Goal: Complete application form

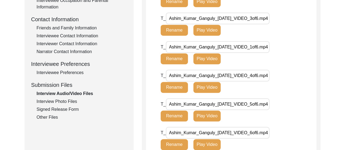
scroll to position [192, 0]
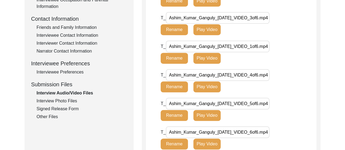
click at [65, 74] on div "Interviewee Preferences" at bounding box center [82, 72] width 91 height 7
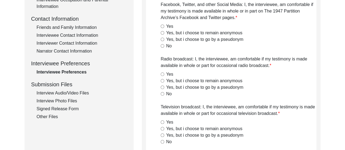
radio input "true"
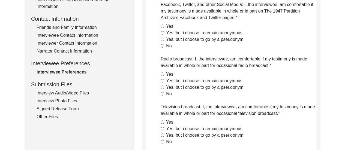
radio input "true"
click at [66, 51] on div "Narrator Contact Information" at bounding box center [82, 51] width 91 height 7
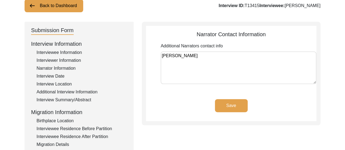
scroll to position [28, 0]
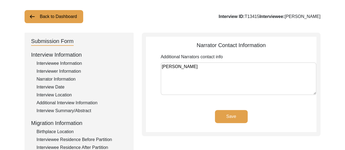
click at [217, 68] on textarea "[PERSON_NAME]" at bounding box center [239, 78] width 156 height 33
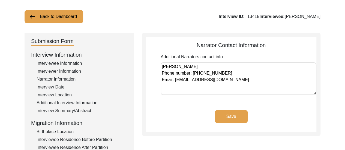
type textarea "[PERSON_NAME] Phone number: [PHONE_NUMBER] Email: [EMAIL_ADDRESS][DOMAIN_NAME]"
click at [228, 116] on button "Save" at bounding box center [231, 116] width 33 height 13
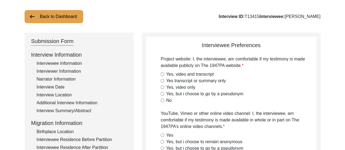
radio input "true"
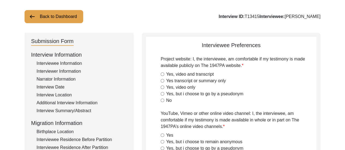
radio input "true"
click at [79, 62] on div "Interviewee Information" at bounding box center [82, 63] width 91 height 7
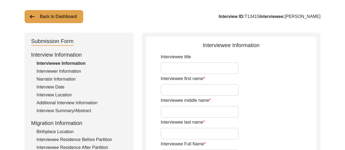
type input "[PERSON_NAME]"
type input "Ganguly"
type input "[PERSON_NAME]"
type input "92"
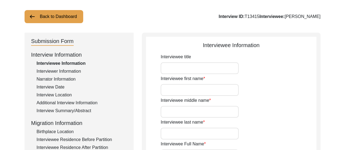
type input "[DEMOGRAPHIC_DATA]"
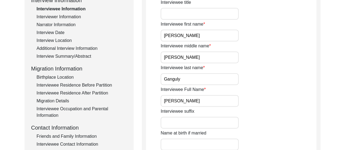
scroll to position [94, 0]
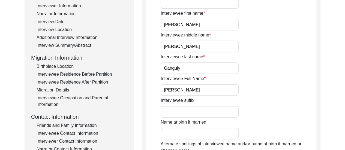
click at [284, 26] on div "Interviewee first name [PERSON_NAME]" at bounding box center [239, 20] width 156 height 20
click at [281, 98] on div "Interviewee suffix" at bounding box center [239, 107] width 156 height 20
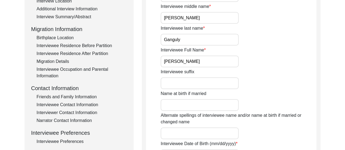
scroll to position [85, 0]
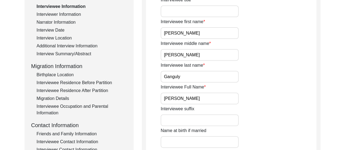
click at [64, 76] on div "Birthplace Location" at bounding box center [82, 75] width 91 height 7
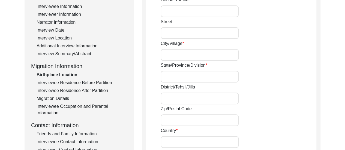
click at [289, 97] on div "District/Tehsil/Jilla" at bounding box center [239, 94] width 156 height 20
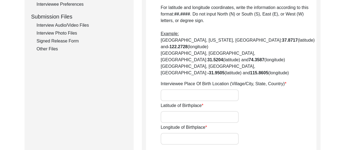
scroll to position [281, 0]
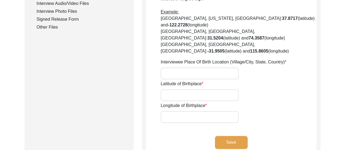
click at [187, 89] on input "Latitude of Birthplace" at bounding box center [200, 95] width 78 height 12
paste input "23.221664075199417, 90.00497094288103"
drag, startPoint x: 199, startPoint y: 77, endPoint x: 248, endPoint y: 78, distance: 49.7
click at [248, 81] on div "Latitude of Birthplace [GEOGRAPHIC_DATA]" at bounding box center [239, 91] width 156 height 20
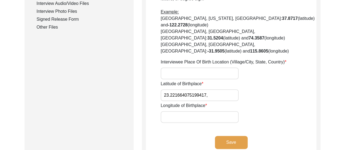
scroll to position [0, 0]
type input "23.221664075199417"
click at [197, 111] on input "Longitude of Birthplace" at bounding box center [200, 117] width 78 height 12
paste input "90.00497094288103"
type input "90.00497094288103"
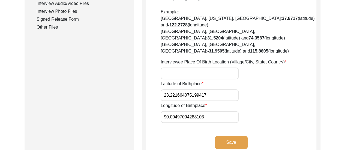
click at [213, 68] on input "Interviewee Place Of Birth Location (Village/City, State, Country)" at bounding box center [200, 74] width 78 height 12
type input "Khalia, [GEOGRAPHIC_DATA], [GEOGRAPHIC_DATA]"
click at [235, 59] on label "Interviewee Place Of Birth Location (Village/City, State, Country)" at bounding box center [224, 62] width 126 height 7
click at [235, 68] on input "Khalia, [GEOGRAPHIC_DATA], [GEOGRAPHIC_DATA]" at bounding box center [200, 74] width 78 height 12
click at [278, 81] on div "Latitude of Birthplace 23.221664075199417" at bounding box center [239, 91] width 156 height 20
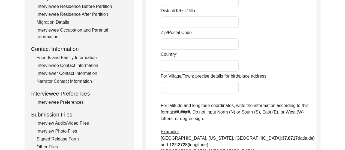
scroll to position [151, 0]
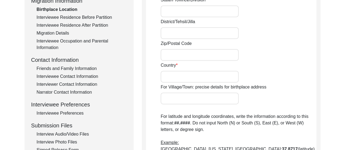
click at [187, 76] on input "Country" at bounding box center [200, 77] width 78 height 12
type input "[GEOGRAPHIC_DATA]"
click at [256, 72] on div "Country [GEOGRAPHIC_DATA]" at bounding box center [239, 72] width 156 height 20
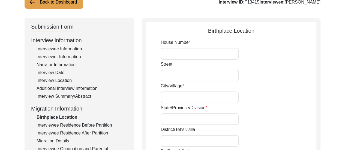
scroll to position [44, 0]
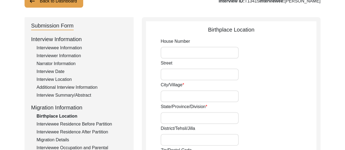
click at [179, 97] on input "City/Village" at bounding box center [200, 97] width 78 height 12
type input "Khalia"
click at [193, 119] on input "State/Province/Division" at bounding box center [200, 118] width 78 height 12
click at [189, 140] on input "District/Tehsil/Jilla" at bounding box center [200, 140] width 78 height 12
click at [172, 119] on input "State/Province/Division" at bounding box center [200, 118] width 78 height 12
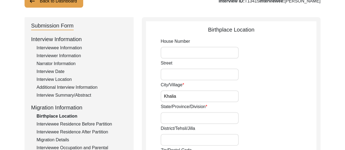
click at [299, 109] on div "State/Province/Division" at bounding box center [239, 114] width 156 height 20
click at [217, 117] on input "State/Province/Division" at bounding box center [200, 118] width 78 height 12
type input "[GEOGRAPHIC_DATA]"
click at [208, 146] on input "District/Tehsil/Jilla" at bounding box center [200, 140] width 78 height 12
click at [165, 143] on input "faridpur" at bounding box center [200, 140] width 78 height 12
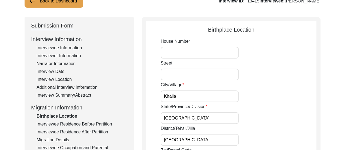
type input "[GEOGRAPHIC_DATA]"
click at [261, 119] on div "State/Province/Division [GEOGRAPHIC_DATA]" at bounding box center [239, 114] width 156 height 20
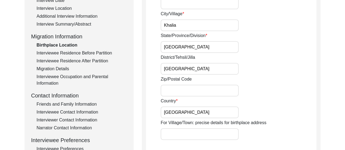
scroll to position [131, 0]
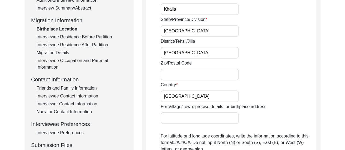
click at [200, 33] on input "[GEOGRAPHIC_DATA]" at bounding box center [200, 31] width 78 height 12
type input "M"
click at [164, 55] on input "[GEOGRAPHIC_DATA]" at bounding box center [200, 53] width 78 height 12
type input "[GEOGRAPHIC_DATA]"
click at [210, 29] on input "State/Province/Division" at bounding box center [200, 31] width 78 height 12
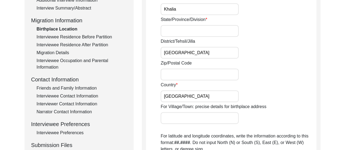
paste input "Presidency of [GEOGRAPHIC_DATA][PERSON_NAME] in [GEOGRAPHIC_DATA]"
type input "Presidency of [GEOGRAPHIC_DATA][PERSON_NAME] in [GEOGRAPHIC_DATA]"
click at [287, 62] on div "Zip/Postal Code" at bounding box center [239, 70] width 156 height 20
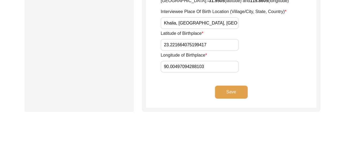
scroll to position [349, 0]
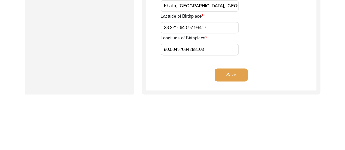
click at [239, 68] on button "Save" at bounding box center [231, 74] width 33 height 13
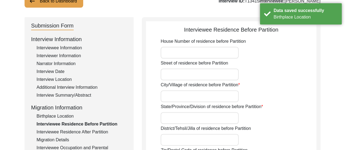
scroll to position [55, 0]
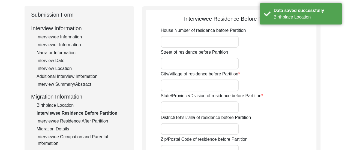
click at [196, 84] on input "City/Village of residence before Partition" at bounding box center [200, 86] width 78 height 12
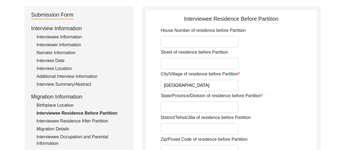
type input "[GEOGRAPHIC_DATA]"
click at [210, 109] on input "State/Province/Division of residence before Partition" at bounding box center [200, 107] width 78 height 12
click at [187, 135] on input "District/Tehsil/Jilla of residence before Partition" at bounding box center [200, 129] width 78 height 12
click at [280, 115] on div "District/Tehsil/Jilla of residence before Partition" at bounding box center [239, 125] width 156 height 20
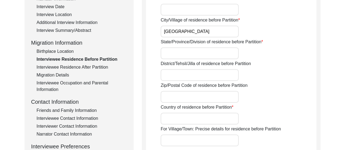
scroll to position [109, 0]
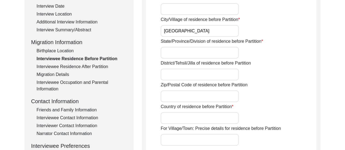
click at [201, 120] on input "Country of residence before Partition" at bounding box center [200, 118] width 78 height 12
type input "[GEOGRAPHIC_DATA]"
click at [277, 104] on div "Country of residence before Partition [GEOGRAPHIC_DATA][DEMOGRAPHIC_DATA]" at bounding box center [239, 114] width 156 height 20
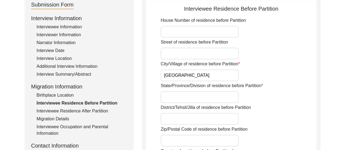
scroll to position [65, 0]
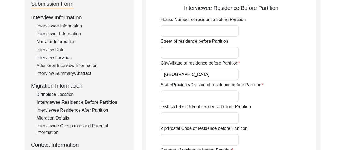
click at [268, 95] on div "State/Province/Division of residence before Partition" at bounding box center [239, 92] width 156 height 20
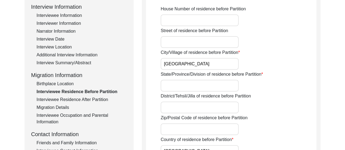
scroll to position [76, 0]
click at [190, 85] on input "State/Province/Division of residence before Partition" at bounding box center [200, 86] width 78 height 12
click at [187, 65] on input "[GEOGRAPHIC_DATA]" at bounding box center [200, 64] width 78 height 12
click at [163, 63] on input "[GEOGRAPHIC_DATA]" at bounding box center [200, 64] width 78 height 12
click at [208, 62] on input "[GEOGRAPHIC_DATA], [GEOGRAPHIC_DATA]" at bounding box center [200, 64] width 78 height 12
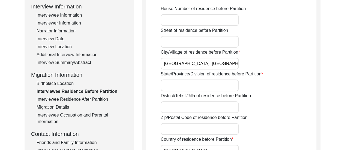
type input "[GEOGRAPHIC_DATA], [GEOGRAPHIC_DATA]"
click at [200, 89] on input "State/Province/Division of residence before Partition" at bounding box center [200, 86] width 78 height 12
click at [187, 108] on input "District/Tehsil/Jilla of residence before Partition" at bounding box center [200, 107] width 78 height 12
type input "[GEOGRAPHIC_DATA]"
click at [262, 113] on div "District/Tehsil/Jilla of residence before Partition [GEOGRAPHIC_DATA]" at bounding box center [239, 103] width 156 height 20
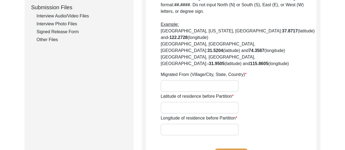
scroll to position [278, 0]
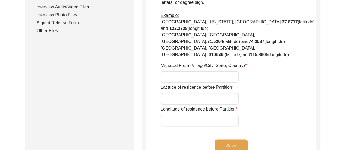
click at [236, 140] on button "Save" at bounding box center [231, 146] width 33 height 13
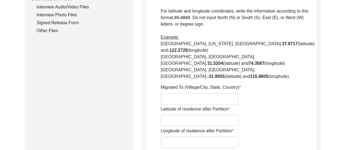
type input "No"
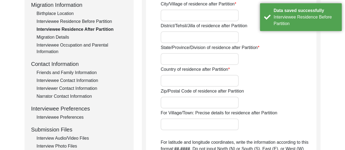
scroll to position [15, 0]
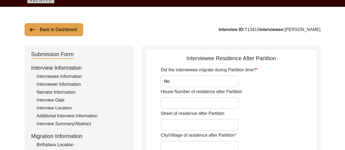
click at [59, 35] on button "Back to Dashboard" at bounding box center [54, 29] width 59 height 13
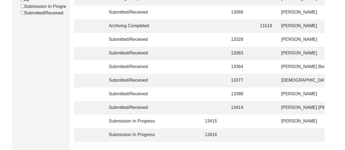
scroll to position [113, 0]
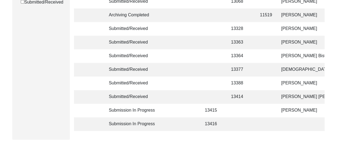
click at [167, 93] on td at bounding box center [178, 97] width 38 height 14
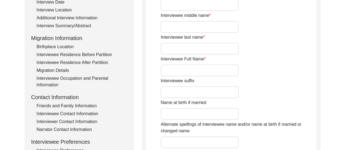
type input "Ramesh"
type input "Ajit"
type input "[PERSON_NAME]"
type input "[PERSON_NAME] [PERSON_NAME]"
type input "[DATE]"
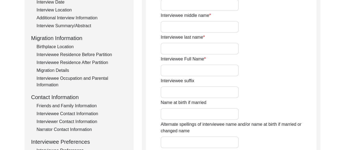
type input "83"
type input "[DEMOGRAPHIC_DATA]"
type input "Sindhi"
type input "Amil"
type input "[DEMOGRAPHIC_DATA]"
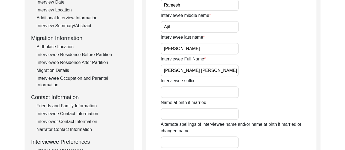
click at [91, 61] on div "Interviewee Residence After Partition" at bounding box center [82, 62] width 91 height 7
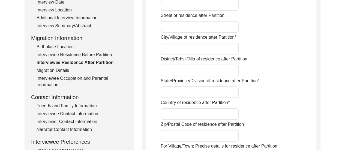
type input "Yes"
type input "3,"
type input "[GEOGRAPHIC_DATA], [GEOGRAPHIC_DATA],"
type input "[GEOGRAPHIC_DATA]"
type input "Chief Commissioner's Province of [GEOGRAPHIC_DATA]"
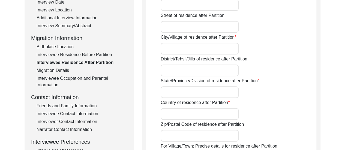
type input "Dominion of [GEOGRAPHIC_DATA]"
type input "110007"
type input "[GEOGRAPHIC_DATA], Chief Commissioner's Province of [GEOGRAPHIC_DATA], Dominion…"
type input "28.68043754070597"
type input "77.21401728003757"
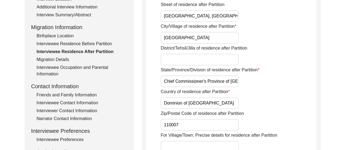
scroll to position [135, 0]
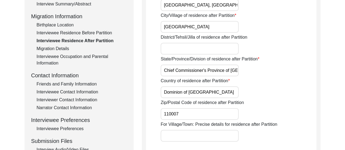
click at [214, 71] on input "Chief Commissioner's Province of [GEOGRAPHIC_DATA]" at bounding box center [200, 71] width 78 height 12
click at [185, 71] on input "Chief Commissioner's Province of [GEOGRAPHIC_DATA]" at bounding box center [200, 71] width 78 height 12
drag, startPoint x: 164, startPoint y: 70, endPoint x: 262, endPoint y: 72, distance: 98.0
click at [269, 73] on div "State/Province/Division of residence after Partition Chief Commissioner's Provi…" at bounding box center [239, 66] width 156 height 20
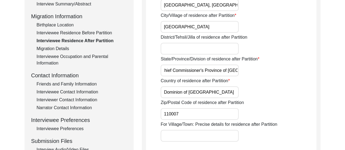
scroll to position [0, 0]
click at [286, 69] on div "State/Province/Division of residence after Partition Chief Commissioner's Provi…" at bounding box center [239, 66] width 156 height 20
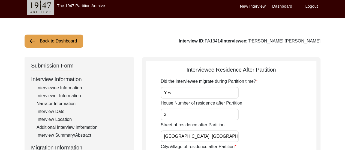
click at [281, 8] on label "Dashboard" at bounding box center [282, 6] width 20 height 6
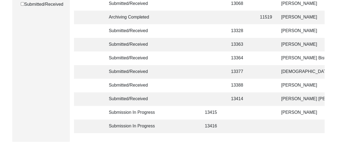
scroll to position [113, 0]
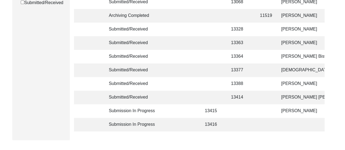
click at [179, 110] on td at bounding box center [178, 111] width 38 height 14
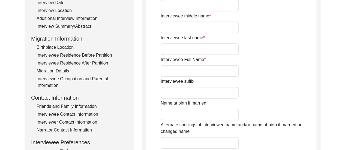
type input "[PERSON_NAME]"
type input "Ganguly"
type input "[PERSON_NAME]"
type input "92"
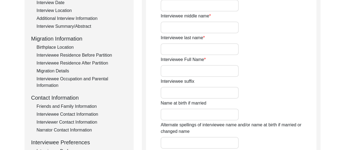
type input "[DEMOGRAPHIC_DATA]"
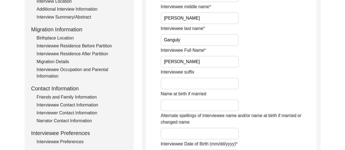
scroll to position [124, 0]
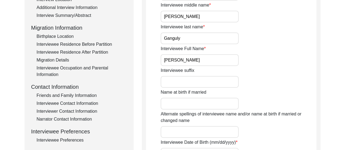
click at [83, 54] on div "Interviewee Residence After Partition" at bounding box center [82, 52] width 91 height 7
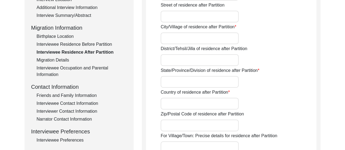
type input "No"
click at [106, 41] on div "Interview Information Interviewee Information Interviewer Information Narrator …" at bounding box center [79, 71] width 96 height 233
click at [107, 44] on div "Interviewee Residence Before Partition" at bounding box center [82, 44] width 91 height 7
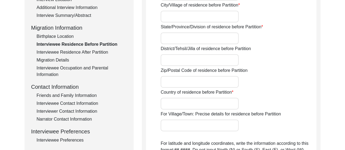
type input "[GEOGRAPHIC_DATA], [GEOGRAPHIC_DATA]"
type input "[GEOGRAPHIC_DATA]"
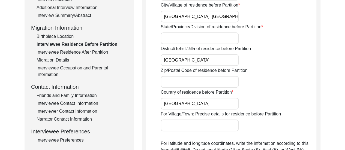
click at [190, 36] on input "State/Province/Division of residence before Partition" at bounding box center [200, 38] width 78 height 12
paste input "Chief Commissioner's Province of [GEOGRAPHIC_DATA]"
type input "Chief Commissioner's Province of [GEOGRAPHIC_DATA]"
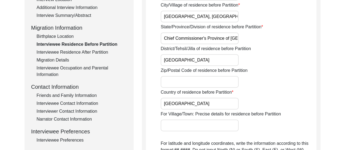
click at [191, 30] on div "State/Province/Division of residence before Partition Chief Commissioner's Prov…" at bounding box center [239, 34] width 156 height 20
click at [218, 15] on input "[GEOGRAPHIC_DATA], [GEOGRAPHIC_DATA]" at bounding box center [200, 17] width 78 height 12
click at [218, 15] on input "Gole Market" at bounding box center [200, 17] width 78 height 12
type input "[GEOGRAPHIC_DATA], [GEOGRAPHIC_DATA]"
click at [278, 52] on div "District/Tehsil/Jilla of residence before Partition [GEOGRAPHIC_DATA]" at bounding box center [239, 56] width 156 height 20
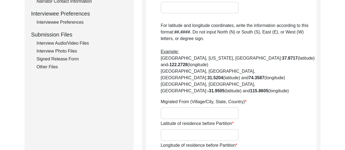
scroll to position [265, 0]
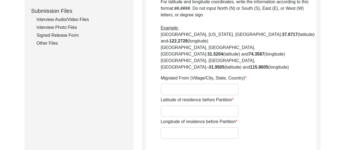
click at [172, 106] on input "Latitude of residence before Partition" at bounding box center [200, 112] width 78 height 12
paste input "28.634074896500078, 77.20520457587669"
drag, startPoint x: 197, startPoint y: 92, endPoint x: 253, endPoint y: 96, distance: 56.3
click at [253, 97] on div "Latitude of residence before Partition 28.634074896500078, 77.20520457587669" at bounding box center [239, 107] width 156 height 20
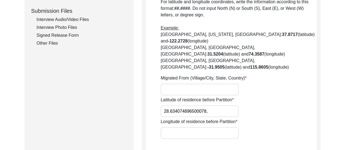
scroll to position [0, 0]
type input "28.634074896500078,"
click at [184, 127] on input "Longitude of residence before Partition" at bounding box center [200, 133] width 78 height 12
paste input "77.20520457587669"
type input "77.20520457587669"
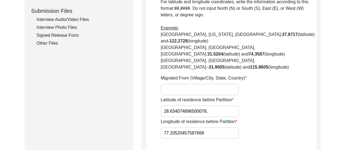
click at [214, 106] on input "28.634074896500078," at bounding box center [200, 112] width 78 height 12
type input "28.634074896500078"
click at [194, 84] on input "Migrated From (Village/City, State, Country)" at bounding box center [200, 90] width 78 height 12
type input "n/a"
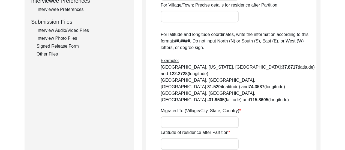
type input "No"
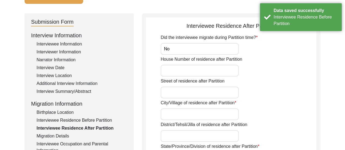
scroll to position [47, 0]
click at [210, 116] on input "City/Village of residence after Partition" at bounding box center [200, 115] width 78 height 12
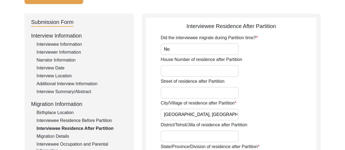
type input "[GEOGRAPHIC_DATA], [GEOGRAPHIC_DATA]"
click at [193, 137] on input "District/Tehsil/Jilla of residence after Partition" at bounding box center [200, 137] width 78 height 12
click at [258, 131] on div "District/Tehsil/Jilla of residence after Partition Chei" at bounding box center [239, 132] width 156 height 20
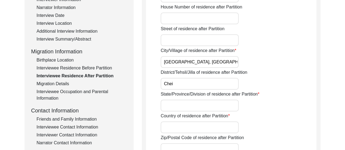
scroll to position [113, 0]
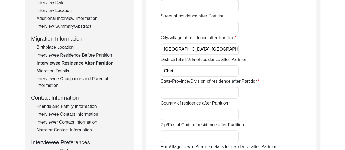
click at [183, 73] on input "Chei" at bounding box center [200, 71] width 78 height 12
type input "C"
type input "N"
click at [181, 96] on input "State/Province/Division of residence after Partition" at bounding box center [200, 93] width 78 height 12
type input "Chief Commissioner's Province of [GEOGRAPHIC_DATA]"
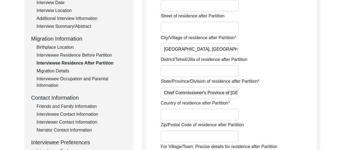
click at [205, 118] on input "Country of residence after Partition" at bounding box center [200, 115] width 78 height 12
click at [263, 113] on div "Country of residence after Partition [GEOGRAPHIC_DATA][DEMOGRAPHIC_DATA]" at bounding box center [239, 110] width 156 height 20
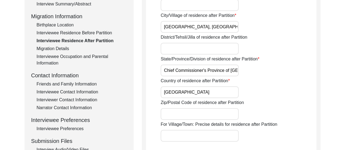
scroll to position [134, 0]
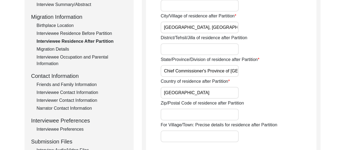
click at [197, 94] on input "[GEOGRAPHIC_DATA]" at bounding box center [200, 93] width 78 height 12
type input "B"
type input "Dominion of [GEOGRAPHIC_DATA]"
click at [282, 102] on div "Zip/Postal Code of residence after Partition" at bounding box center [239, 110] width 156 height 20
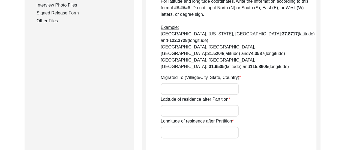
scroll to position [298, 0]
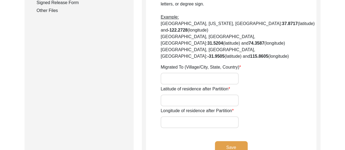
click at [177, 95] on input "Latitude of residence after Partition" at bounding box center [200, 101] width 78 height 12
click at [184, 95] on input "Latitude of residence after Partition" at bounding box center [200, 101] width 78 height 12
paste input "28.633622894925264, 77.20541915259471"
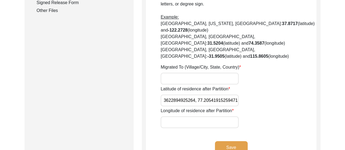
drag, startPoint x: 198, startPoint y: 83, endPoint x: 272, endPoint y: 87, distance: 74.0
type input "28.633622894925264,"
click at [178, 116] on input "Longitude of residence after Partition" at bounding box center [200, 122] width 78 height 12
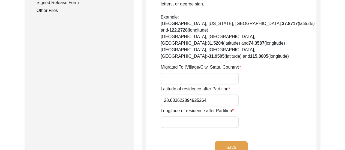
paste input "77.20541915259471"
type input "77.20541915259471"
click at [213, 95] on input "28.633622894925264," at bounding box center [200, 101] width 78 height 12
type input "28.633622894925264"
click at [190, 73] on input "Migrated To (Village/City, State, Country)" at bounding box center [200, 79] width 78 height 12
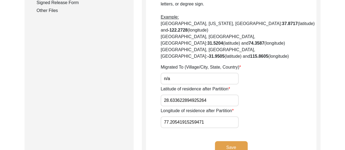
type input "n/a"
click at [298, 86] on div "Latitude of residence after Partition 28.633622894925264" at bounding box center [239, 96] width 156 height 20
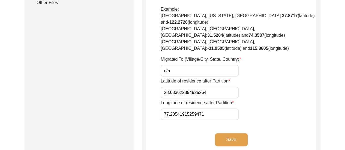
scroll to position [331, 0]
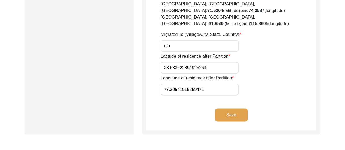
click at [221, 109] on button "Save" at bounding box center [231, 115] width 33 height 13
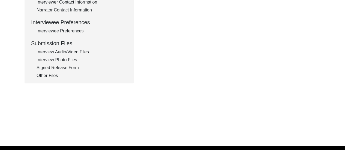
type input "n/a"
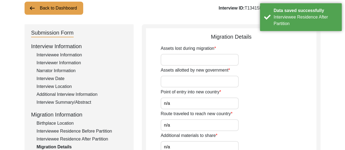
scroll to position [47, 0]
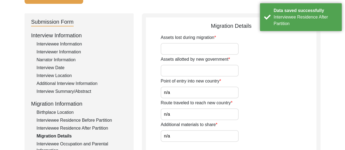
click at [181, 47] on input "Assets lost during migration" at bounding box center [200, 49] width 78 height 12
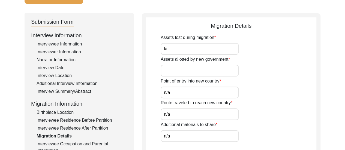
type input "l"
type input "Lands and House in"
click at [186, 75] on input "Assets allotted by new government" at bounding box center [200, 71] width 78 height 12
paste input "[GEOGRAPHIC_DATA] Displaced Persons Colony"
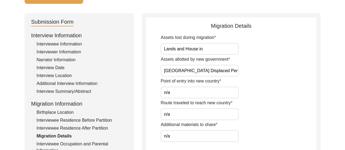
scroll to position [0, 5]
click at [169, 71] on input "[GEOGRAPHIC_DATA] Displaced Persons Colony" at bounding box center [200, 71] width 78 height 12
click at [178, 72] on input "Land alloted in [GEOGRAPHIC_DATA] Displaced Persons Colony" at bounding box center [200, 71] width 78 height 12
click at [214, 70] on input "Land allotted in [GEOGRAPHIC_DATA] Displaced Persons Colony" at bounding box center [200, 71] width 78 height 12
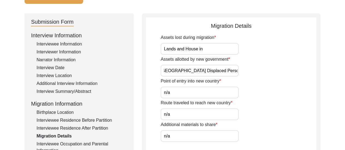
scroll to position [0, 36]
click at [224, 71] on input "Land allotted in [GEOGRAPHIC_DATA] Displaced Persons Colony" at bounding box center [200, 71] width 78 height 12
click at [224, 71] on input "Land allotted in [GEOGRAPHIC_DATA] Displaced Persons (Colony" at bounding box center [200, 71] width 78 height 12
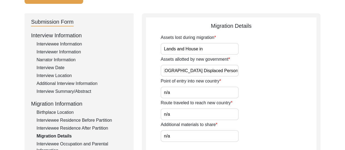
click at [224, 71] on input "Land allotted in [GEOGRAPHIC_DATA] Displaced Persons (Colony" at bounding box center [200, 71] width 78 height 12
type input "Land allotted in [GEOGRAPHIC_DATA] Displaced Persons (EPDP) Colony"
click at [267, 104] on div "Route traveled to reach new country n/a" at bounding box center [239, 110] width 156 height 20
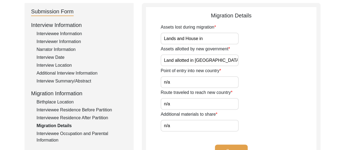
scroll to position [58, 0]
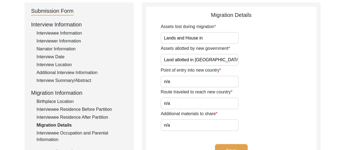
click at [213, 38] on input "Lands and House in" at bounding box center [200, 38] width 78 height 12
click at [259, 58] on div "Assets allotted by new government Land allotted in [GEOGRAPHIC_DATA] Displaced …" at bounding box center [239, 55] width 156 height 20
click at [271, 73] on div "Point of entry into new country n/a" at bounding box center [239, 77] width 156 height 20
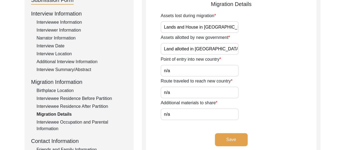
click at [234, 27] on input "Lands and House in [GEOGRAPHIC_DATA]" at bounding box center [200, 27] width 78 height 12
type input "Lands and House in [GEOGRAPHIC_DATA], [GEOGRAPHIC_DATA], [GEOGRAPHIC_DATA]"
click at [256, 49] on div "Assets allotted by new government Land allotted in [GEOGRAPHIC_DATA] Displaced …" at bounding box center [239, 44] width 156 height 20
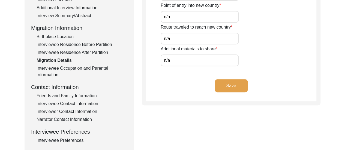
scroll to position [124, 0]
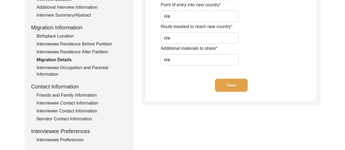
click at [234, 83] on button "Save" at bounding box center [231, 85] width 33 height 13
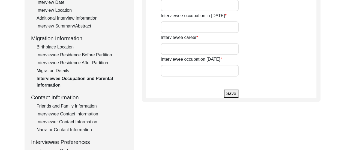
type input "Student"
type input "Diplomat in Indian Foreign Service"
type input "Retired"
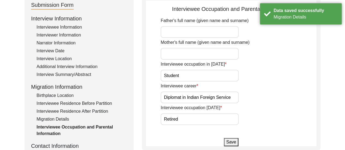
scroll to position [58, 0]
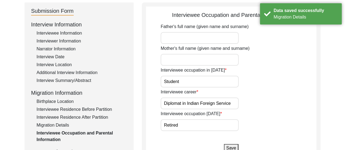
click at [187, 37] on input "Father's full name (given name and surname)" at bounding box center [200, 38] width 78 height 12
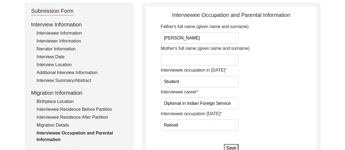
type input "[PERSON_NAME]"
click at [195, 60] on input "Mother's full name (given name and surname)" at bounding box center [200, 60] width 78 height 12
type input "[PERSON_NAME]"
click at [299, 96] on div "Interviewee career Diplomat in Indian Foreign Service" at bounding box center [239, 99] width 156 height 20
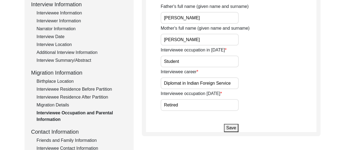
scroll to position [80, 0]
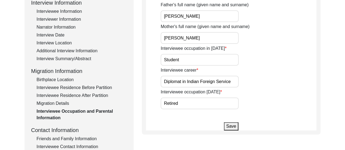
click at [230, 128] on button "Save" at bounding box center [231, 126] width 14 height 8
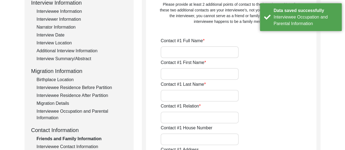
click at [198, 54] on input "Contact #1 Full Name" at bounding box center [200, 52] width 78 height 12
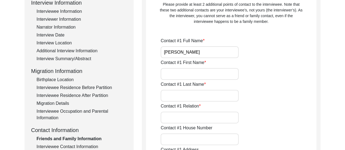
type input "[PERSON_NAME]"
click at [201, 78] on input "Contact #1 First Name" at bounding box center [200, 74] width 78 height 12
type input "Ritu"
click at [203, 96] on input "Contact #1 Last Name" at bounding box center [200, 96] width 78 height 12
type input "Ganguly"
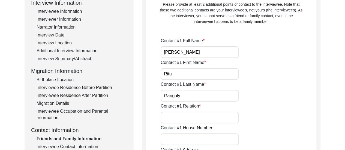
click at [201, 118] on input "Contact #1 Relation" at bounding box center [200, 118] width 78 height 12
type input "Daughter"
click at [264, 117] on div "Contact #1 Relation Daughter" at bounding box center [239, 113] width 156 height 20
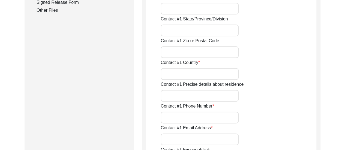
scroll to position [309, 0]
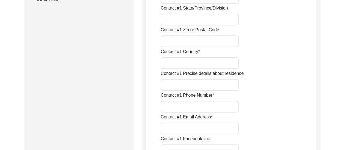
click at [178, 68] on input "Contact #1 Country" at bounding box center [200, 63] width 78 height 12
type input "[GEOGRAPHIC_DATA]"
click at [212, 130] on input "Contact #1 Email Address" at bounding box center [200, 129] width 78 height 12
type input "r"
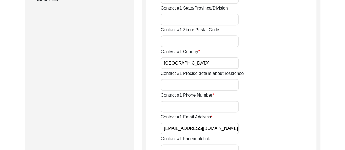
type input "[EMAIL_ADDRESS][DOMAIN_NAME]"
click at [311, 108] on div "Contact #1 Phone Number" at bounding box center [239, 102] width 156 height 20
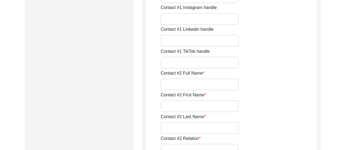
scroll to position [506, 0]
click at [175, 66] on input "Contact #2 Full Name" at bounding box center [200, 63] width 78 height 12
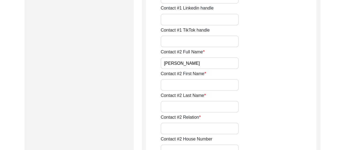
type input "[PERSON_NAME]"
click at [189, 85] on input "Contact #2 First Name" at bounding box center [200, 85] width 78 height 12
type input "Riva"
click at [191, 108] on input "Contact #2 Last Name" at bounding box center [200, 107] width 78 height 12
type input "[PERSON_NAME]"
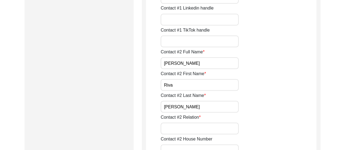
click at [195, 131] on input "Contact #2 Relation" at bounding box center [200, 129] width 78 height 12
type input "Niece"
click at [274, 129] on div "Contact #2 Relation Niece" at bounding box center [239, 124] width 156 height 20
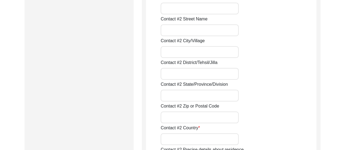
scroll to position [680, 0]
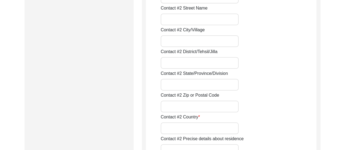
click at [194, 127] on input "Contact #2 Country" at bounding box center [200, 129] width 78 height 12
type input "[GEOGRAPHIC_DATA]"
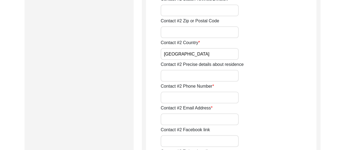
scroll to position [778, 0]
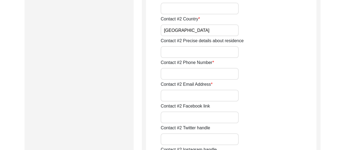
click at [175, 74] on input "Contact #2 Phone Number" at bounding box center [200, 74] width 78 height 12
type input "9650940202"
drag, startPoint x: 312, startPoint y: 90, endPoint x: 184, endPoint y: 97, distance: 128.7
click at [184, 97] on div "Contact #2 Email Address" at bounding box center [239, 91] width 156 height 20
click at [184, 97] on input "Contact #2 Email Address" at bounding box center [200, 96] width 78 height 12
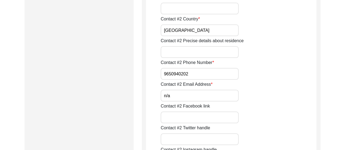
type input "n/a"
click at [217, 77] on input "9650940202" at bounding box center [200, 74] width 78 height 12
click at [288, 77] on div "Contact #2 Phone Number [PHONE_NUMBER]" at bounding box center [239, 69] width 156 height 20
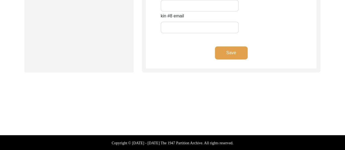
scroll to position [2508, 0]
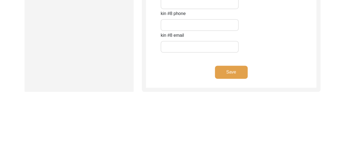
click at [237, 69] on button "Save" at bounding box center [231, 72] width 33 height 13
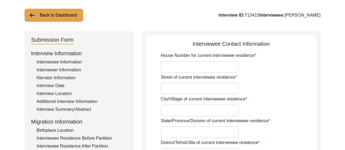
scroll to position [0, 0]
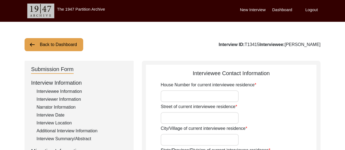
click at [209, 96] on input "House Number for current interviewee residence" at bounding box center [200, 97] width 78 height 12
type input "C304"
click at [198, 122] on input "Street of current interviewee residence" at bounding box center [200, 118] width 78 height 12
type input "Kaveri Apartments"
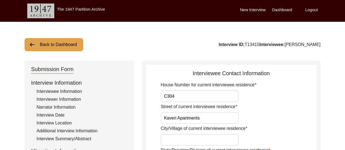
click at [264, 113] on div "Street of current interviewee residence [GEOGRAPHIC_DATA]" at bounding box center [239, 114] width 156 height 20
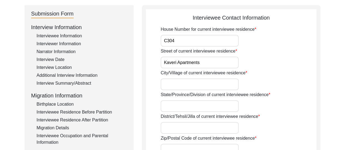
scroll to position [65, 0]
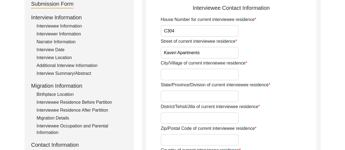
click at [194, 76] on input "City/Village of current interviewee residence" at bounding box center [200, 75] width 78 height 12
click at [176, 96] on input "State/Province/Division of current interviewee residence" at bounding box center [200, 97] width 78 height 12
click at [197, 70] on input "City/Village of current interviewee residence" at bounding box center [200, 75] width 78 height 12
type input "A"
click at [222, 55] on input "Kaveri Apartments" at bounding box center [200, 53] width 78 height 12
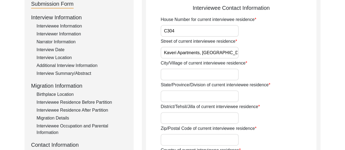
type input "Kaveri Apartments, [GEOGRAPHIC_DATA]"
click at [191, 78] on input "City/Village of current interviewee residence" at bounding box center [200, 75] width 78 height 12
type input "[GEOGRAPHIC_DATA]"
click at [187, 99] on input "State/Province/Division of current interviewee residence" at bounding box center [200, 97] width 78 height 12
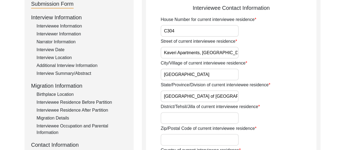
type input "[GEOGRAPHIC_DATA] of [GEOGRAPHIC_DATA]"
click at [183, 121] on input "District/Tehsil/Jilla of current interviewee residence" at bounding box center [200, 118] width 78 height 12
type input "[GEOGRAPHIC_DATA]"
click at [189, 136] on input "Zip/Postal Code of current interviewee residence" at bounding box center [200, 140] width 78 height 12
type input "700019"
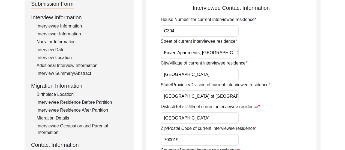
click at [275, 132] on div "Zip/Postal Code of current interviewee residence 700019" at bounding box center [239, 135] width 156 height 20
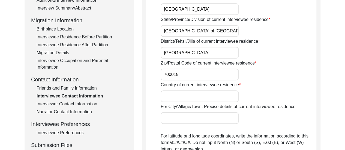
scroll to position [142, 0]
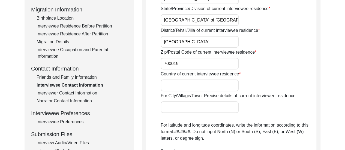
click at [199, 85] on input "Country of current interviewee residence" at bounding box center [200, 86] width 78 height 12
type input "[GEOGRAPHIC_DATA]"
click at [276, 77] on div "Country of current interviewee residence [DEMOGRAPHIC_DATA]" at bounding box center [239, 81] width 156 height 20
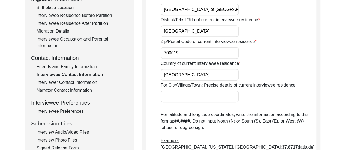
scroll to position [153, 0]
click at [289, 100] on div "For City/Village/Town: Precise details of current interviewee residence" at bounding box center [239, 92] width 156 height 20
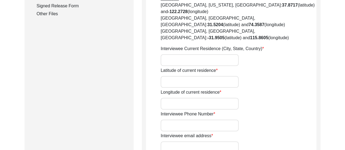
scroll to position [305, 0]
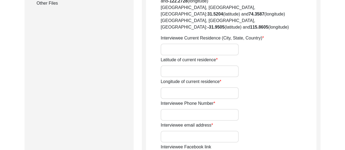
click at [202, 65] on input "Latitude of current residence" at bounding box center [200, 71] width 78 height 12
paste input "28.529777100518874, 77.25165045018436"
drag, startPoint x: 198, startPoint y: 53, endPoint x: 233, endPoint y: 52, distance: 35.2
drag, startPoint x: 233, startPoint y: 52, endPoint x: 199, endPoint y: 51, distance: 34.1
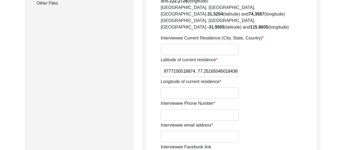
click at [199, 65] on input "28.529777100518874, 77.25165045018436" at bounding box center [200, 71] width 78 height 12
drag, startPoint x: 196, startPoint y: 51, endPoint x: 240, endPoint y: 52, distance: 43.7
click at [240, 57] on div "Latitude of current residence 28.529777100518874, 77.25165045018436" at bounding box center [239, 67] width 156 height 20
type input "28.529777100518874,"
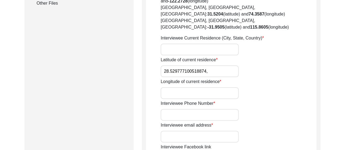
click at [188, 87] on input "Longitude of current residence" at bounding box center [200, 93] width 78 height 12
paste input "77.25165045018436"
type input "77.25165045018436"
click at [211, 65] on input "28.529777100518874," at bounding box center [200, 71] width 78 height 12
type input "28.529777100518874"
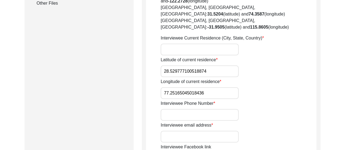
click at [166, 87] on input "77.25165045018436" at bounding box center [200, 93] width 78 height 12
type input "77.25165045018436"
click at [203, 109] on input "Interviewee Phone Number" at bounding box center [200, 115] width 78 height 12
click at [268, 100] on div "Interviewee Phone Number" at bounding box center [239, 110] width 156 height 20
click at [218, 109] on input "Interviewee Phone Number" at bounding box center [200, 115] width 78 height 12
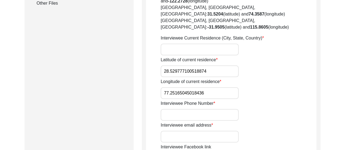
click at [196, 131] on input "Interviewee email address" at bounding box center [200, 137] width 78 height 12
type input "[EMAIL_ADDRESS][DOMAIN_NAME]"
click at [220, 109] on input "Interviewee Phone Number" at bounding box center [200, 115] width 78 height 12
type input "9667772436"
click at [292, 122] on div "Interviewee email address [EMAIL_ADDRESS][DOMAIN_NAME]" at bounding box center [239, 132] width 156 height 20
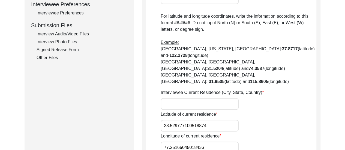
scroll to position [240, 0]
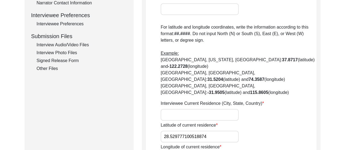
click at [216, 109] on input "Interviewee Current Residence (City, State, Country)" at bounding box center [200, 115] width 78 height 12
type input "D"
type input "S"
click at [216, 109] on input "Interviewee Current Residence (City, State, Country)" at bounding box center [200, 115] width 78 height 12
type input "[GEOGRAPHIC_DATA] of [GEOGRAPHIC_DATA], [GEOGRAPHIC_DATA]"
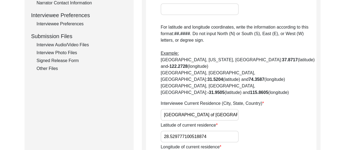
click at [212, 109] on input "[GEOGRAPHIC_DATA] of [GEOGRAPHIC_DATA], [GEOGRAPHIC_DATA]" at bounding box center [200, 115] width 78 height 12
click at [282, 122] on div "Latitude of current residence 28.529777100518874" at bounding box center [239, 132] width 156 height 20
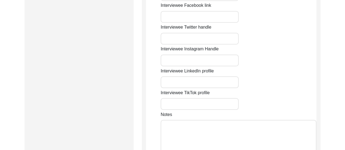
scroll to position [458, 0]
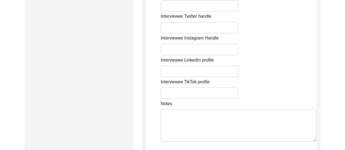
click at [226, 109] on textarea "Notes" at bounding box center [239, 125] width 156 height 33
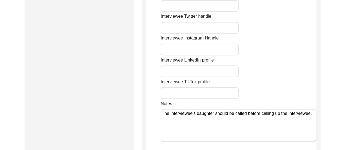
click at [247, 109] on textarea "The interviewee's daughter should be called before calling up the interviewee." at bounding box center [239, 125] width 156 height 33
type textarea "The interviewee's daughter should be called before calling up the interviewee."
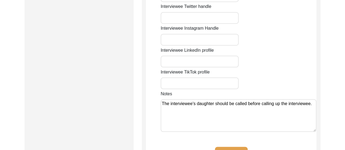
scroll to position [469, 0]
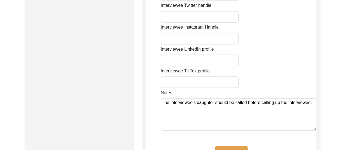
click at [233, 146] on button "Save" at bounding box center [231, 152] width 33 height 13
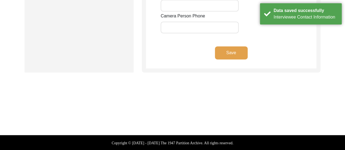
type input "8617280196"
type input "[EMAIL_ADDRESS][DOMAIN_NAME]"
type input "n/a"
type input "[URL][DOMAIN_NAME]"
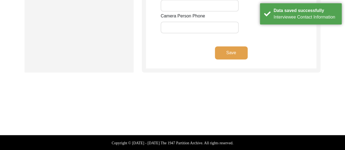
type input "[URL][DOMAIN_NAME][PERSON_NAME]"
type input "n/a"
type input "[EMAIL_ADDRESS][DOMAIN_NAME]"
type input "n/a"
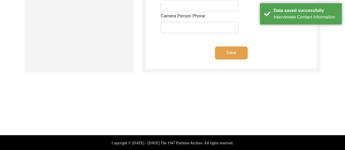
type input "[URL][DOMAIN_NAME]"
type input "[URL][DOMAIN_NAME][PERSON_NAME]"
type input "n/a"
type input "8617280196"
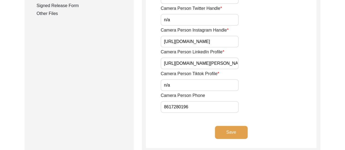
scroll to position [295, 0]
click at [229, 131] on button "Save" at bounding box center [231, 133] width 33 height 13
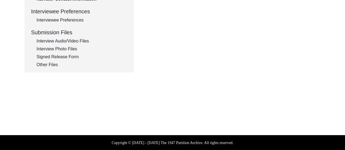
type textarea "[PERSON_NAME] Phone number: [PHONE_NUMBER] Email: [EMAIL_ADDRESS][DOMAIN_NAME]"
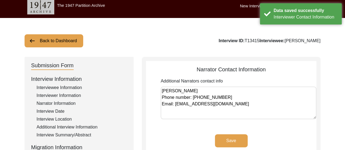
scroll to position [15, 0]
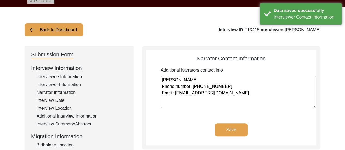
drag, startPoint x: 193, startPoint y: 87, endPoint x: 232, endPoint y: 87, distance: 38.7
click at [232, 87] on textarea "[PERSON_NAME] Phone number: [PHONE_NUMBER] Email: [EMAIL_ADDRESS][DOMAIN_NAME]" at bounding box center [239, 92] width 156 height 33
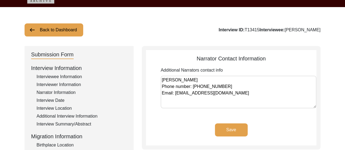
click at [170, 124] on div "Save" at bounding box center [231, 135] width 170 height 22
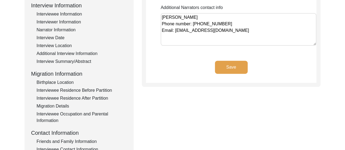
scroll to position [135, 0]
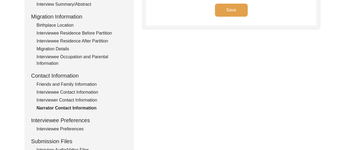
click at [71, 95] on div "Interviewee Contact Information" at bounding box center [82, 92] width 91 height 7
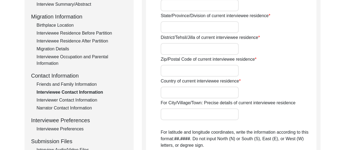
type input "C304"
type input "Kaveri Apartments, [GEOGRAPHIC_DATA]"
type input "[GEOGRAPHIC_DATA]"
type input "[GEOGRAPHIC_DATA] of [GEOGRAPHIC_DATA]"
type input "[GEOGRAPHIC_DATA]"
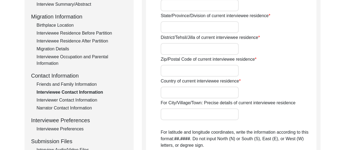
type input "700019"
type input "[GEOGRAPHIC_DATA]"
type input "[GEOGRAPHIC_DATA] of [GEOGRAPHIC_DATA], [GEOGRAPHIC_DATA]"
type input "28.529777100518874"
type input "77.25165045018436"
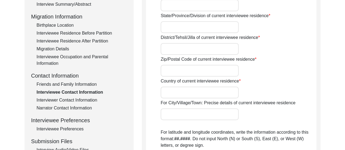
type input "9667772436"
type input "[EMAIL_ADDRESS][DOMAIN_NAME]"
type textarea "The interviewee's daughter should be called before calling up the interviewee."
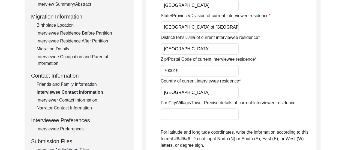
click at [88, 84] on div "Friends and Family Information" at bounding box center [82, 84] width 91 height 7
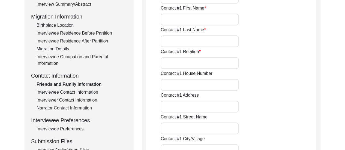
type input "[PERSON_NAME]"
type input "Ritu"
type input "Ganguly"
type input "Daughter"
type input "[GEOGRAPHIC_DATA]"
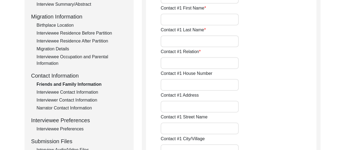
type input "[EMAIL_ADDRESS][DOMAIN_NAME]"
type input "[PERSON_NAME]"
type input "Riva"
type input "[PERSON_NAME]"
type input "Niece"
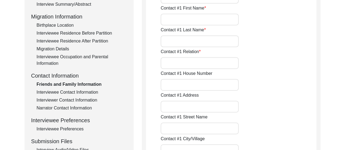
type input "[GEOGRAPHIC_DATA]"
type input "9650940202"
type input "n/a"
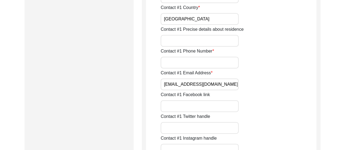
scroll to position [375, 0]
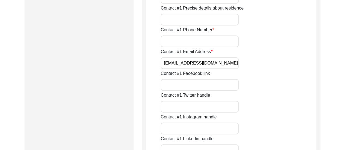
click at [183, 43] on input "Contact #1 Phone Number" at bounding box center [200, 41] width 78 height 12
paste input "[PHONE_NUMBER]"
type input "[PHONE_NUMBER]"
click at [284, 85] on div "Contact #1 Facebook link" at bounding box center [239, 80] width 156 height 20
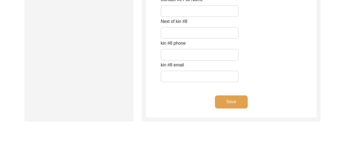
scroll to position [2480, 0]
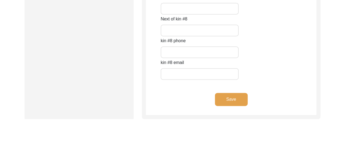
click at [226, 100] on button "Save" at bounding box center [231, 99] width 33 height 13
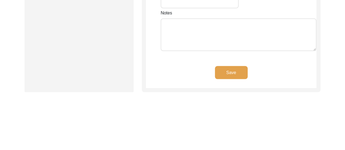
type input "C304"
type input "Kaveri Apartments, [GEOGRAPHIC_DATA]"
type input "[GEOGRAPHIC_DATA]"
type input "[GEOGRAPHIC_DATA] of [GEOGRAPHIC_DATA]"
type input "[GEOGRAPHIC_DATA]"
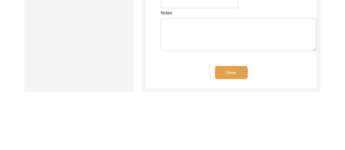
type input "700019"
type input "[GEOGRAPHIC_DATA]"
type input "[GEOGRAPHIC_DATA] of [GEOGRAPHIC_DATA], [GEOGRAPHIC_DATA]"
type input "28.529777100518874"
type input "77.25165045018436"
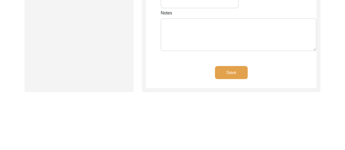
type input "9667772436"
type input "[EMAIL_ADDRESS][DOMAIN_NAME]"
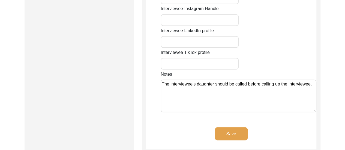
scroll to position [483, 0]
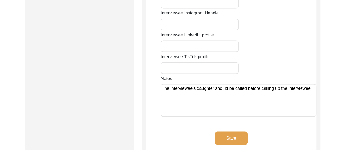
click at [209, 84] on textarea "The interviewee's daughter should be called before calling up the interviewee." at bounding box center [239, 100] width 156 height 33
click at [214, 84] on textarea "The interviewee's daughter should be called before calling up the interviewee." at bounding box center [239, 100] width 156 height 33
type textarea "The interviewee's daughter, who lives in [GEOGRAPHIC_DATA], [US_STATE], should …"
click at [238, 132] on button "Save" at bounding box center [231, 138] width 33 height 13
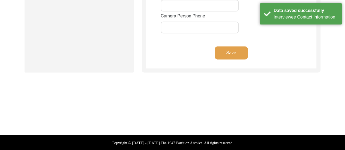
type input "8617280196"
type input "[EMAIL_ADDRESS][DOMAIN_NAME]"
type input "n/a"
type input "[URL][DOMAIN_NAME]"
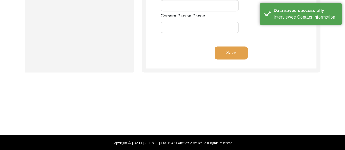
type input "[URL][DOMAIN_NAME][PERSON_NAME]"
type input "n/a"
type input "[EMAIL_ADDRESS][DOMAIN_NAME]"
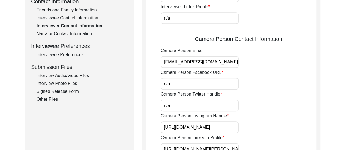
scroll to position [222, 0]
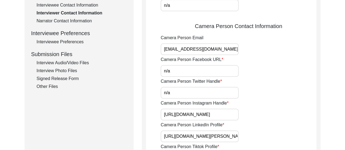
click at [86, 23] on div "Narrator Contact Information" at bounding box center [82, 21] width 91 height 7
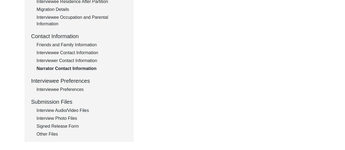
scroll to position [189, 0]
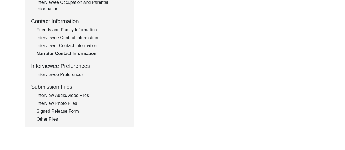
click at [64, 77] on div "Interviewee Preferences" at bounding box center [82, 74] width 91 height 7
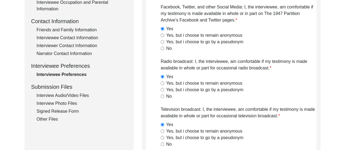
click at [69, 98] on div "Interview Audio/Video Files" at bounding box center [82, 95] width 91 height 7
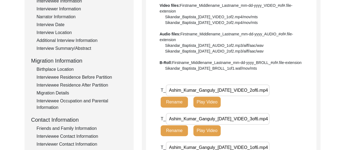
scroll to position [0, 0]
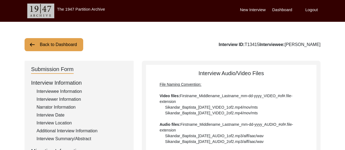
click at [73, 93] on div "Interviewee Information" at bounding box center [82, 91] width 91 height 7
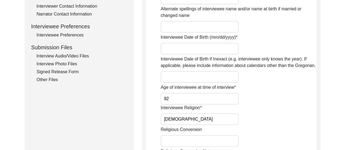
scroll to position [229, 0]
click at [177, 47] on input "Interviewee Date of Birth (mm/dd/yyyy)" at bounding box center [200, 49] width 78 height 12
click at [189, 81] on input "Interviewee Date of Birth if Inexact (e.g. interviewee only knows the year). If…" at bounding box center [200, 77] width 78 height 12
click at [324, 102] on div "Back to Dashboard Interview ID: T13415 Interviewee: [PERSON_NAME] Submission Fo…" at bounding box center [172, 76] width 345 height 566
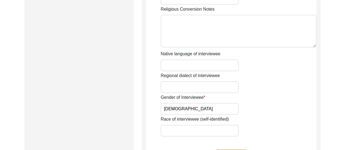
scroll to position [371, 0]
click at [205, 67] on input "Native language of interviewee" at bounding box center [200, 66] width 78 height 12
click at [297, 97] on div "Gender of Interviewee [DEMOGRAPHIC_DATA]" at bounding box center [239, 105] width 156 height 20
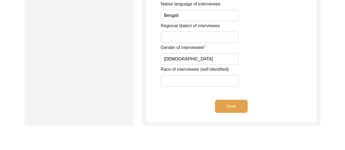
scroll to position [426, 0]
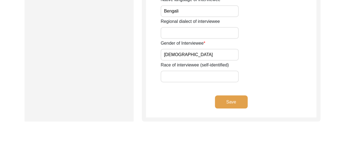
click at [228, 102] on button "Save" at bounding box center [231, 101] width 33 height 13
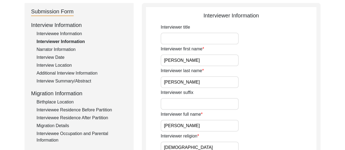
scroll to position [0, 0]
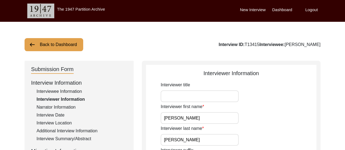
click at [279, 10] on label "Dashboard" at bounding box center [282, 10] width 20 height 6
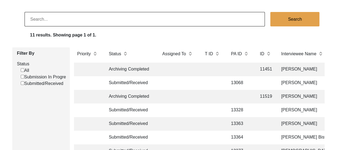
scroll to position [87, 0]
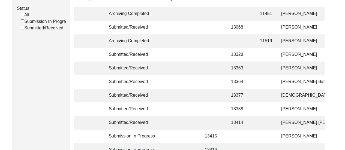
click at [205, 127] on td at bounding box center [213, 123] width 22 height 14
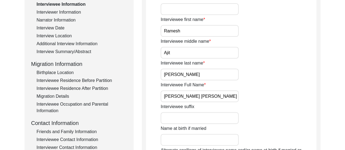
scroll to position [98, 0]
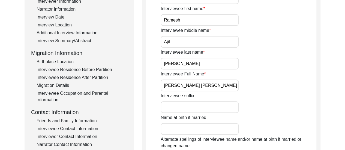
click at [71, 0] on div "Interviewer Information" at bounding box center [82, 1] width 91 height 7
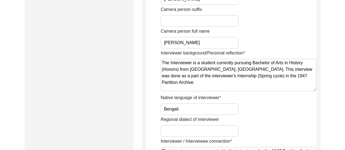
scroll to position [360, 0]
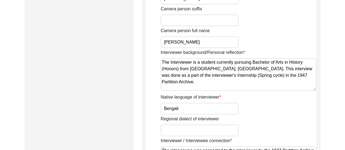
drag, startPoint x: 161, startPoint y: 64, endPoint x: 185, endPoint y: 88, distance: 34.3
click at [185, 88] on textarea "The Interviewer is a student currently pursuing Bachelor of Arts in History (Ho…" at bounding box center [239, 74] width 156 height 33
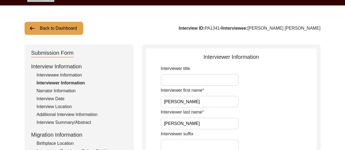
scroll to position [0, 0]
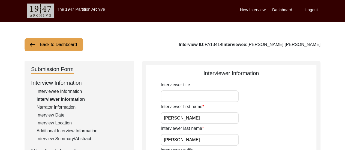
click at [285, 13] on label "Dashboard" at bounding box center [282, 10] width 20 height 6
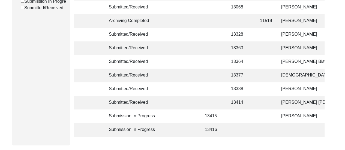
scroll to position [109, 0]
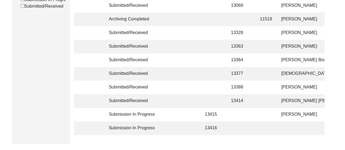
click at [237, 116] on td at bounding box center [240, 115] width 25 height 14
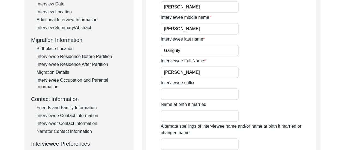
scroll to position [76, 0]
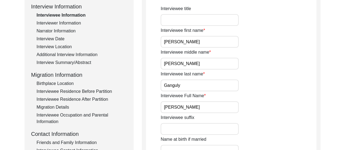
click at [70, 24] on div "Interviewer Information" at bounding box center [82, 23] width 91 height 7
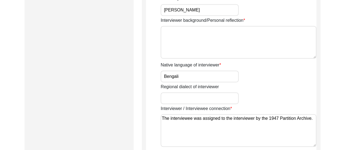
scroll to position [393, 0]
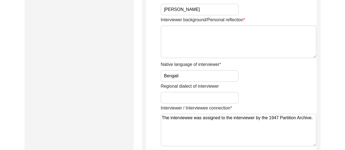
click at [198, 37] on textarea "Interviewer background/Personal reflection" at bounding box center [239, 41] width 156 height 33
paste textarea "The Interviewer is a student currently pursuing Bachelor of Arts in History (Ho…"
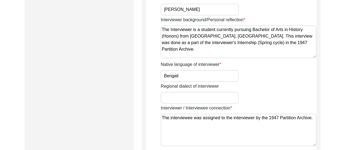
click at [251, 83] on div "Regional dialect of interviewer" at bounding box center [239, 93] width 156 height 20
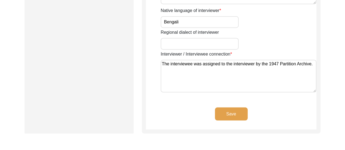
scroll to position [447, 0]
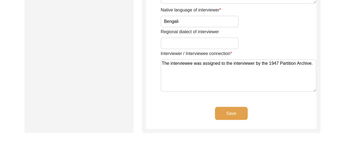
click at [240, 111] on button "Save" at bounding box center [231, 113] width 33 height 13
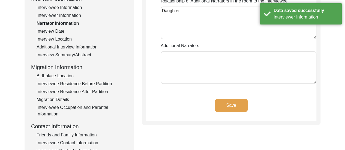
scroll to position [47, 0]
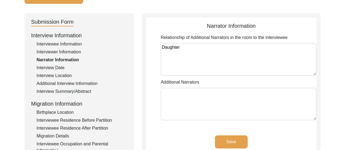
click at [193, 100] on textarea "Additional Narrators" at bounding box center [239, 104] width 156 height 33
click at [221, 52] on textarea "Daughter" at bounding box center [239, 59] width 156 height 33
click at [233, 136] on button "Save" at bounding box center [231, 142] width 33 height 13
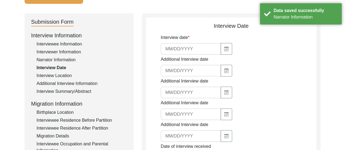
click at [183, 50] on input at bounding box center [191, 49] width 60 height 12
click at [225, 49] on icon "button" at bounding box center [226, 49] width 4 height 4
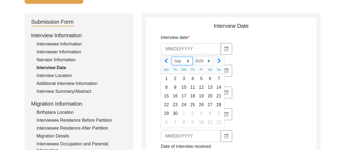
click at [187, 61] on select "Jan Feb Mar Apr May Jun [DATE] Aug Sep Oct Nov Dec" at bounding box center [182, 61] width 21 height 8
click at [172, 57] on select "Jan Feb Mar Apr May Jun [DATE] Aug Sep Oct Nov Dec" at bounding box center [182, 61] width 21 height 8
click at [187, 61] on select "Jan Feb Mar Apr May Jun [DATE] Aug Sep Oct Nov Dec" at bounding box center [182, 61] width 21 height 8
click at [172, 57] on select "Jan Feb Mar Apr May Jun [DATE] Aug Sep Oct Nov Dec" at bounding box center [182, 61] width 21 height 8
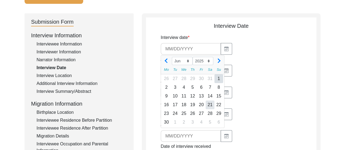
click at [208, 106] on div "21" at bounding box center [210, 105] width 9 height 9
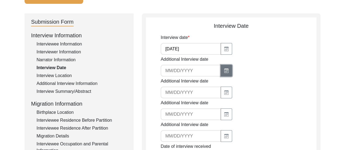
click at [225, 71] on icon "button" at bounding box center [226, 71] width 3 height 2
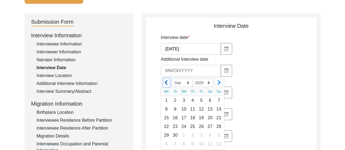
click at [166, 83] on span "Previous month" at bounding box center [167, 82] width 5 height 5
click at [211, 99] on div "2" at bounding box center [210, 100] width 9 height 9
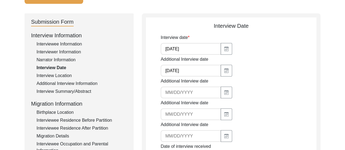
click at [263, 78] on div "Additional Interview date" at bounding box center [239, 88] width 156 height 20
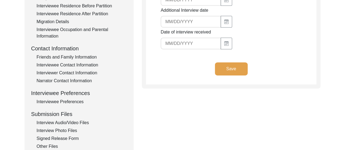
scroll to position [157, 0]
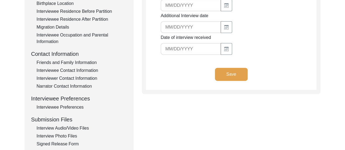
click at [233, 78] on button "Save" at bounding box center [231, 74] width 33 height 13
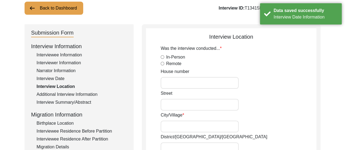
scroll to position [47, 0]
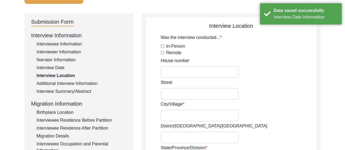
click at [163, 51] on input "Remote" at bounding box center [163, 53] width 4 height 4
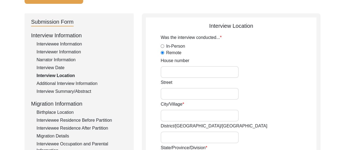
click at [180, 115] on input "City/Village" at bounding box center [200, 116] width 78 height 12
click at [175, 71] on input "House number" at bounding box center [200, 72] width 78 height 12
click at [177, 119] on input "City/Village" at bounding box center [200, 116] width 78 height 12
click at [278, 115] on div "City/[GEOGRAPHIC_DATA], [GEOGRAPHIC_DATA]," at bounding box center [239, 111] width 156 height 20
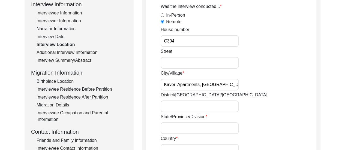
scroll to position [124, 0]
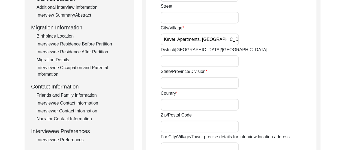
click at [206, 65] on input "District/[GEOGRAPHIC_DATA]/[GEOGRAPHIC_DATA]" at bounding box center [200, 61] width 78 height 12
click at [206, 88] on input "State/Province/Division" at bounding box center [200, 83] width 78 height 12
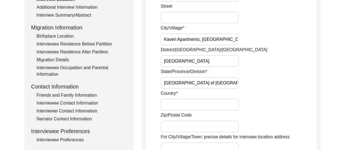
click at [199, 109] on input "Country" at bounding box center [200, 105] width 78 height 12
click at [206, 128] on input "Zip/Postal Code" at bounding box center [200, 127] width 78 height 12
click at [288, 100] on div "Country [GEOGRAPHIC_DATA]" at bounding box center [239, 100] width 156 height 20
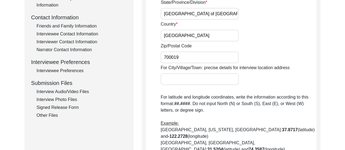
scroll to position [244, 0]
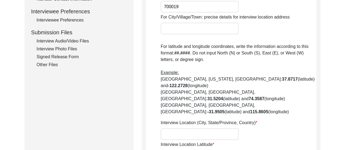
click at [218, 128] on input "Interview Location (City, State/Province, Country)" at bounding box center [200, 134] width 78 height 12
click at [211, 128] on input "[GEOGRAPHIC_DATA], [GEOGRAPHIC_DATA] of [GEOGRAPHIC_DATA], [GEOGRAPHIC_DATA]" at bounding box center [200, 134] width 78 height 12
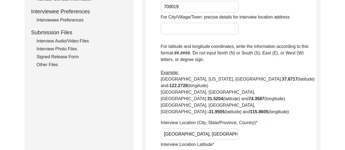
paste input "28.52973939642135, 77.2521117901281"
drag, startPoint x: 200, startPoint y: 135, endPoint x: 238, endPoint y: 139, distance: 38.4
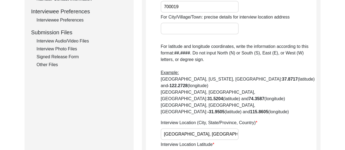
click at [280, 142] on div "Interview Location Latitude 28.52973939642135" at bounding box center [239, 152] width 156 height 20
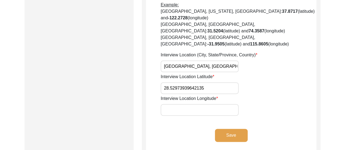
scroll to position [331, 0]
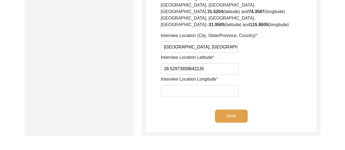
click at [209, 85] on input "Interview Location Longitude" at bounding box center [200, 91] width 78 height 12
paste input "77.2521117901281"
click at [273, 76] on div "Interview Location Longitude 77.2521117901281" at bounding box center [239, 86] width 156 height 20
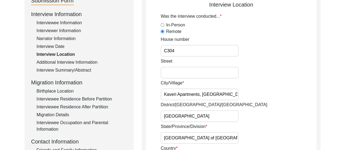
scroll to position [69, 0]
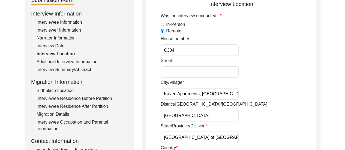
click at [209, 52] on input "C304" at bounding box center [200, 50] width 78 height 12
click at [207, 120] on input "[GEOGRAPHIC_DATA]" at bounding box center [200, 116] width 78 height 12
click at [234, 137] on input "[GEOGRAPHIC_DATA] of [GEOGRAPHIC_DATA]" at bounding box center [200, 138] width 78 height 12
click at [259, 128] on div "State/Province/Division [GEOGRAPHIC_DATA] of [GEOGRAPHIC_DATA]," at bounding box center [239, 133] width 156 height 20
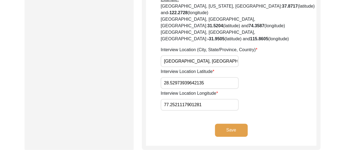
scroll to position [320, 0]
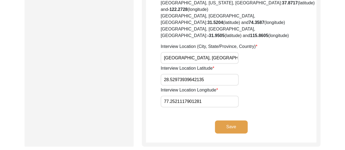
click at [227, 121] on button "Save" at bounding box center [231, 127] width 33 height 13
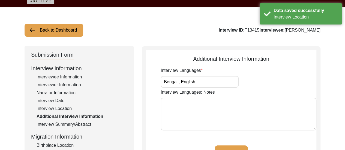
scroll to position [4, 0]
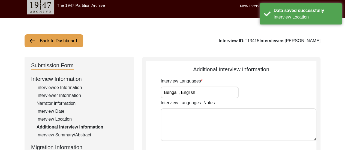
click at [298, 80] on div "Interview Languages Bengali, English" at bounding box center [239, 88] width 156 height 20
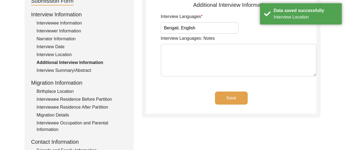
scroll to position [91, 0]
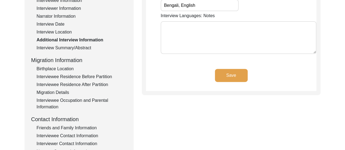
click at [69, 68] on div "Birthplace Location" at bounding box center [82, 69] width 91 height 7
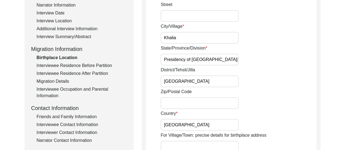
scroll to position [102, 0]
click at [77, 67] on div "Interviewee Residence Before Partition" at bounding box center [82, 66] width 91 height 7
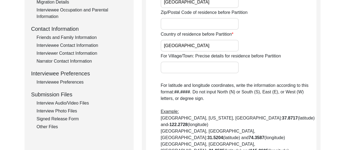
scroll to position [157, 0]
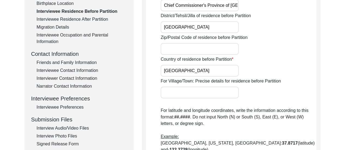
click at [85, 22] on div "Interviewee Residence After Partition" at bounding box center [82, 19] width 91 height 7
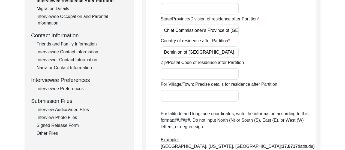
scroll to position [146, 0]
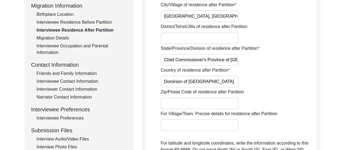
click at [51, 37] on div "Migration Details" at bounding box center [82, 38] width 91 height 7
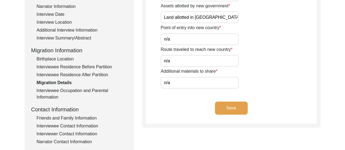
scroll to position [102, 0]
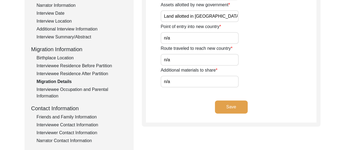
click at [49, 93] on div "Interviewee Occupation and Parental Information" at bounding box center [82, 92] width 91 height 13
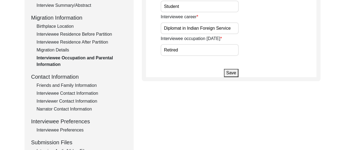
scroll to position [146, 0]
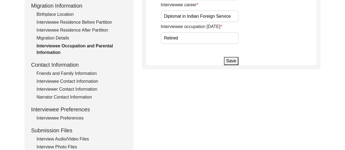
click at [81, 75] on div "Friends and Family Information" at bounding box center [82, 73] width 91 height 7
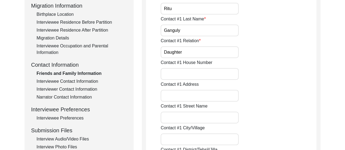
click at [68, 83] on div "Interviewee Contact Information" at bounding box center [82, 81] width 91 height 7
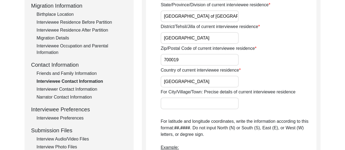
click at [66, 91] on div "Interviewer Contact Information" at bounding box center [82, 89] width 91 height 7
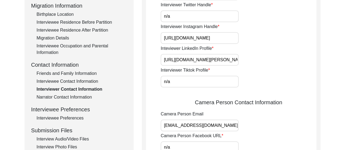
click at [86, 81] on div "Interviewee Contact Information" at bounding box center [82, 81] width 91 height 7
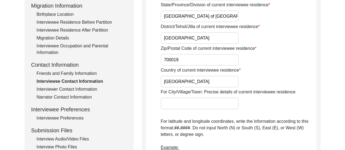
click at [79, 95] on div "Narrator Contact Information" at bounding box center [82, 97] width 91 height 7
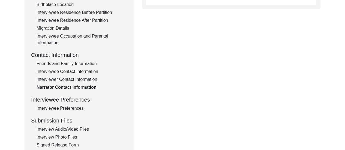
scroll to position [158, 0]
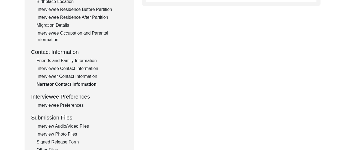
click at [70, 128] on div "Interview Audio/Video Files" at bounding box center [82, 126] width 91 height 7
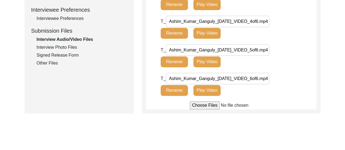
scroll to position [246, 0]
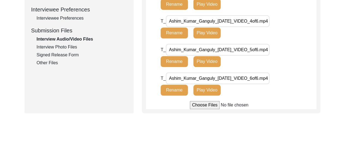
click at [209, 107] on input "file" at bounding box center [231, 105] width 83 height 8
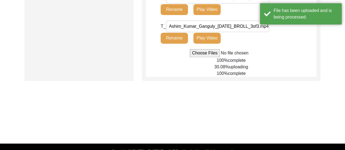
scroll to position [361, 0]
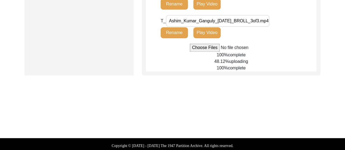
drag, startPoint x: 347, startPoint y: 128, endPoint x: 247, endPoint y: 123, distance: 101.0
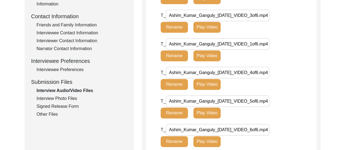
scroll to position [175, 0]
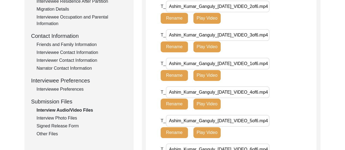
click at [57, 118] on div "Interview Photo Files" at bounding box center [82, 118] width 91 height 7
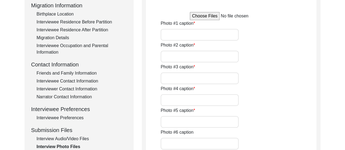
scroll to position [152, 0]
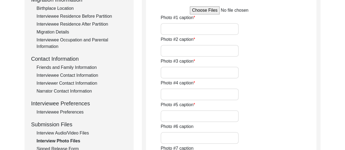
click at [292, 29] on div "Photo #1 caption" at bounding box center [239, 24] width 156 height 20
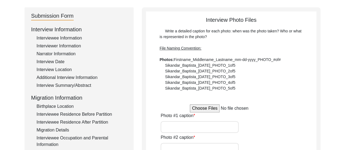
scroll to position [64, 0]
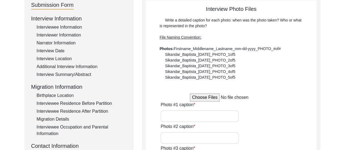
click at [214, 99] on input "file" at bounding box center [231, 98] width 83 height 8
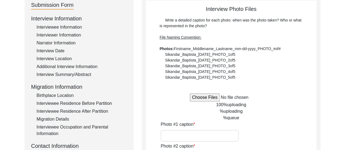
click at [204, 99] on input "file" at bounding box center [231, 98] width 83 height 8
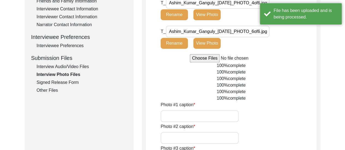
scroll to position [219, 0]
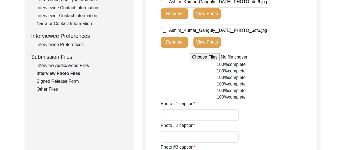
click at [173, 116] on input "Photo #1 caption" at bounding box center [200, 115] width 78 height 12
click at [191, 116] on input "[PERSON_NAME] father, [PERSON_NAME]" at bounding box center [200, 115] width 78 height 12
click at [231, 115] on input "[PERSON_NAME] father and mother, [PERSON_NAME]" at bounding box center [200, 115] width 78 height 12
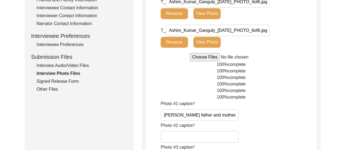
click at [202, 136] on input "Photo #2 caption" at bounding box center [200, 137] width 78 height 12
click at [299, 92] on div "100% complete" at bounding box center [231, 91] width 170 height 7
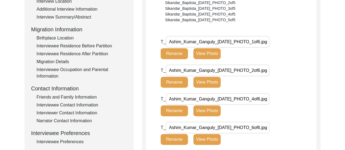
scroll to position [132, 0]
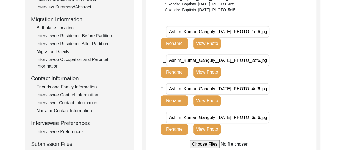
click at [209, 73] on button "View Photo" at bounding box center [206, 72] width 27 height 11
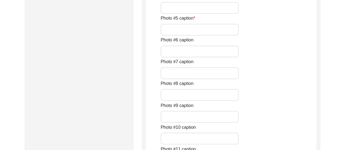
scroll to position [427, 0]
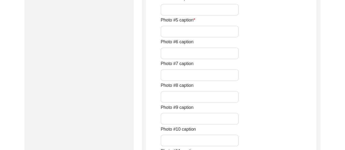
scroll to position [416, 0]
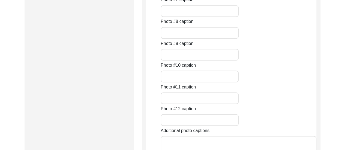
scroll to position [481, 0]
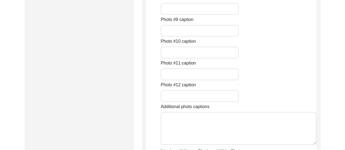
scroll to position [0, 167]
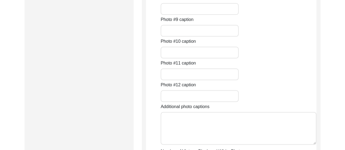
scroll to position [0, 0]
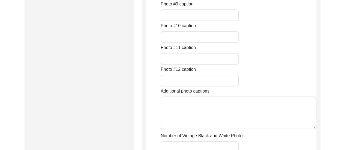
scroll to position [525, 0]
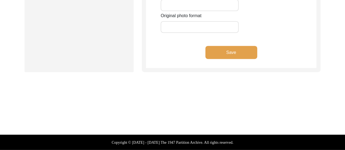
scroll to position [798, 0]
click at [210, 11] on input "Number of Vintage Black and White Photos" at bounding box center [200, 5] width 78 height 12
click at [199, 33] on input "Original photo format" at bounding box center [200, 27] width 78 height 12
click at [228, 59] on button "Save" at bounding box center [231, 52] width 52 height 13
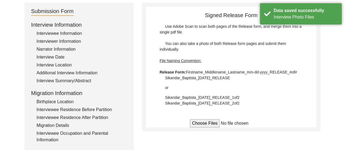
scroll to position [58, 0]
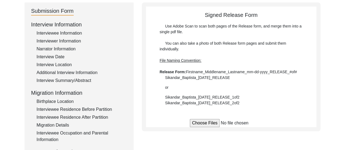
click at [217, 122] on input "file" at bounding box center [231, 123] width 83 height 8
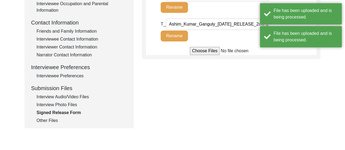
scroll to position [188, 0]
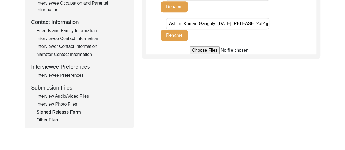
click at [61, 105] on div "Interview Photo Files" at bounding box center [82, 104] width 91 height 7
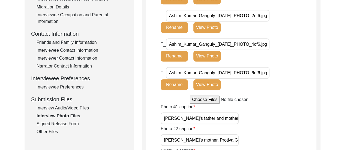
scroll to position [175, 0]
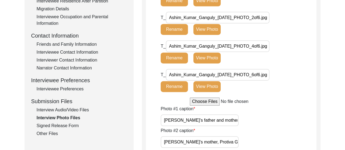
click at [78, 109] on div "Interview Audio/Video Files" at bounding box center [82, 110] width 91 height 7
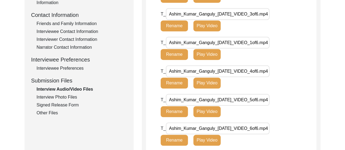
scroll to position [196, 0]
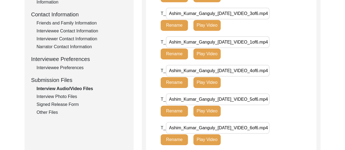
click at [76, 65] on div "Interviewee Preferences" at bounding box center [82, 68] width 91 height 7
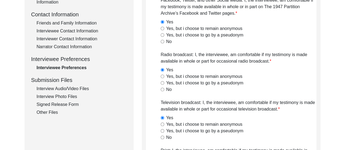
click at [73, 46] on div "Narrator Contact Information" at bounding box center [82, 47] width 91 height 7
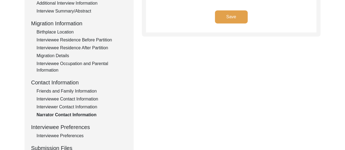
scroll to position [142, 0]
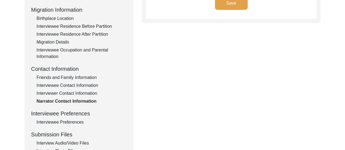
click at [88, 94] on div "Interviewer Contact Information" at bounding box center [82, 93] width 91 height 7
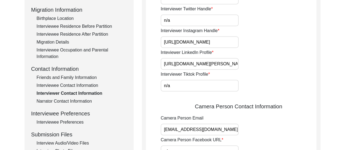
click at [76, 86] on div "Interviewee Contact Information" at bounding box center [82, 85] width 91 height 7
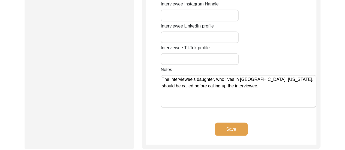
scroll to position [513, 0]
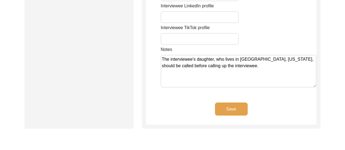
click at [308, 55] on textarea "The interviewee's daughter, who lives in [GEOGRAPHIC_DATA], [US_STATE], should …" at bounding box center [239, 71] width 156 height 33
click at [230, 103] on button "Save" at bounding box center [231, 109] width 33 height 13
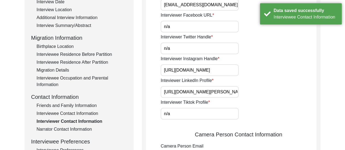
scroll to position [113, 0]
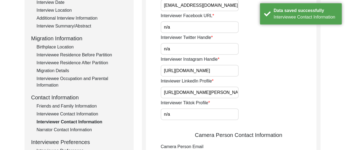
click at [81, 108] on div "Friends and Family Information" at bounding box center [82, 106] width 91 height 7
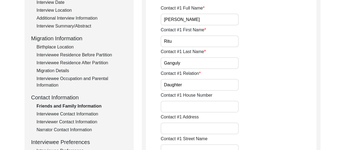
click at [96, 83] on div "Interviewee Occupation and Parental Information" at bounding box center [82, 82] width 91 height 13
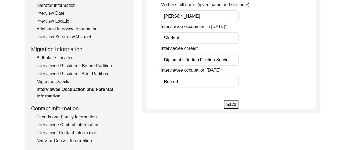
scroll to position [102, 0]
click at [170, 17] on input "[PERSON_NAME]" at bounding box center [200, 16] width 78 height 12
click at [233, 104] on button "Save" at bounding box center [231, 105] width 14 height 8
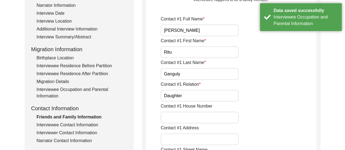
click at [65, 81] on div "Migration Details" at bounding box center [82, 82] width 91 height 7
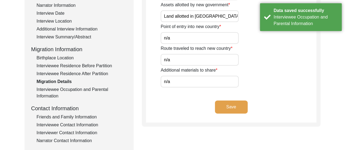
click at [81, 73] on div "Interviewee Residence After Partition" at bounding box center [82, 74] width 91 height 7
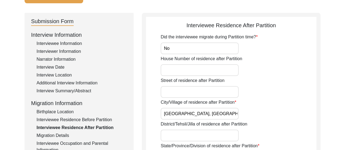
scroll to position [47, 0]
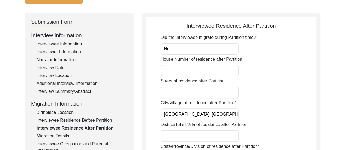
click at [74, 122] on div "Interviewee Residence Before Partition" at bounding box center [82, 120] width 91 height 7
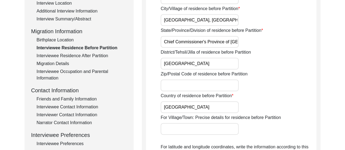
scroll to position [135, 0]
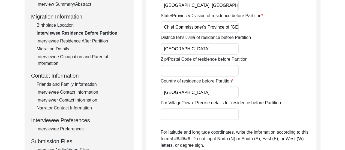
click at [54, 26] on div "Birthplace Location" at bounding box center [82, 25] width 91 height 7
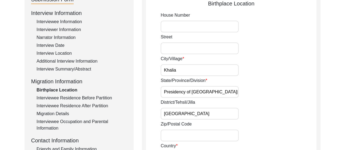
scroll to position [69, 0]
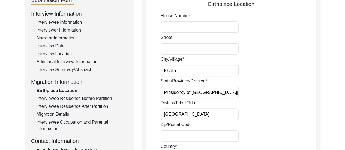
click at [82, 67] on div "Interview Summary/Abstract" at bounding box center [82, 70] width 91 height 7
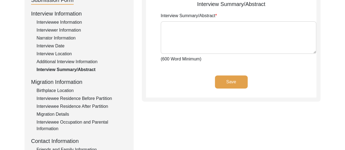
click at [207, 25] on textarea "Interview Summary/Abstract" at bounding box center [239, 37] width 156 height 33
paste textarea "Lorem Ipsum Dolorsi ame con adipis elits do Eiusmo Tempo Incidid utl Etdolor Ma…"
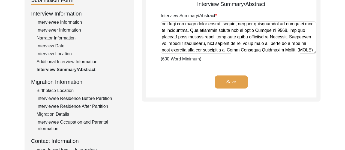
scroll to position [0, 0]
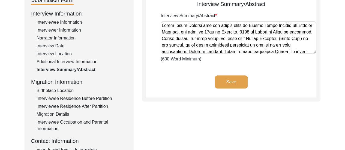
click at [168, 36] on textarea "Interview Summary/Abstract" at bounding box center [239, 37] width 156 height 33
click at [168, 34] on textarea "Interview Summary/Abstract" at bounding box center [239, 37] width 156 height 33
click at [226, 78] on button "Save" at bounding box center [231, 82] width 33 height 13
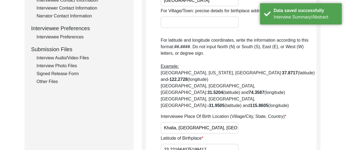
scroll to position [211, 0]
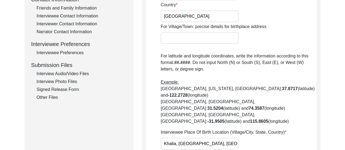
click at [57, 99] on div "Other Files" at bounding box center [82, 97] width 91 height 7
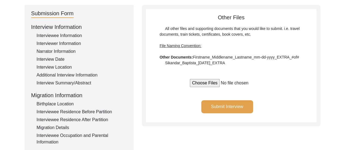
scroll to position [37, 0]
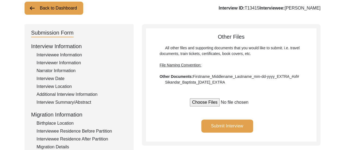
click at [237, 125] on button "Submit Interview" at bounding box center [227, 126] width 52 height 13
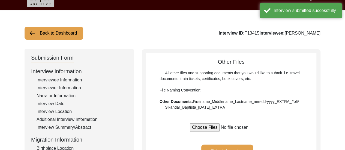
scroll to position [0, 0]
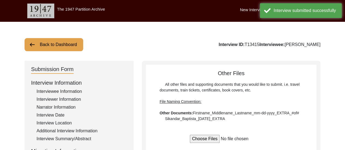
click at [68, 49] on button "Back to Dashboard" at bounding box center [54, 44] width 59 height 13
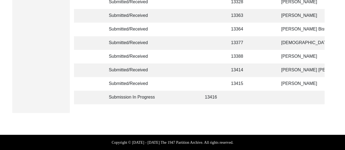
scroll to position [142, 0]
click at [295, 97] on td at bounding box center [305, 98] width 55 height 14
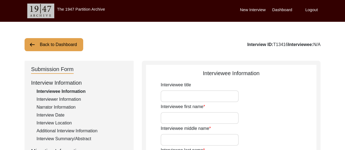
click at [315, 8] on label "Logout" at bounding box center [311, 10] width 13 height 6
